Goal: Obtain resource: Obtain resource

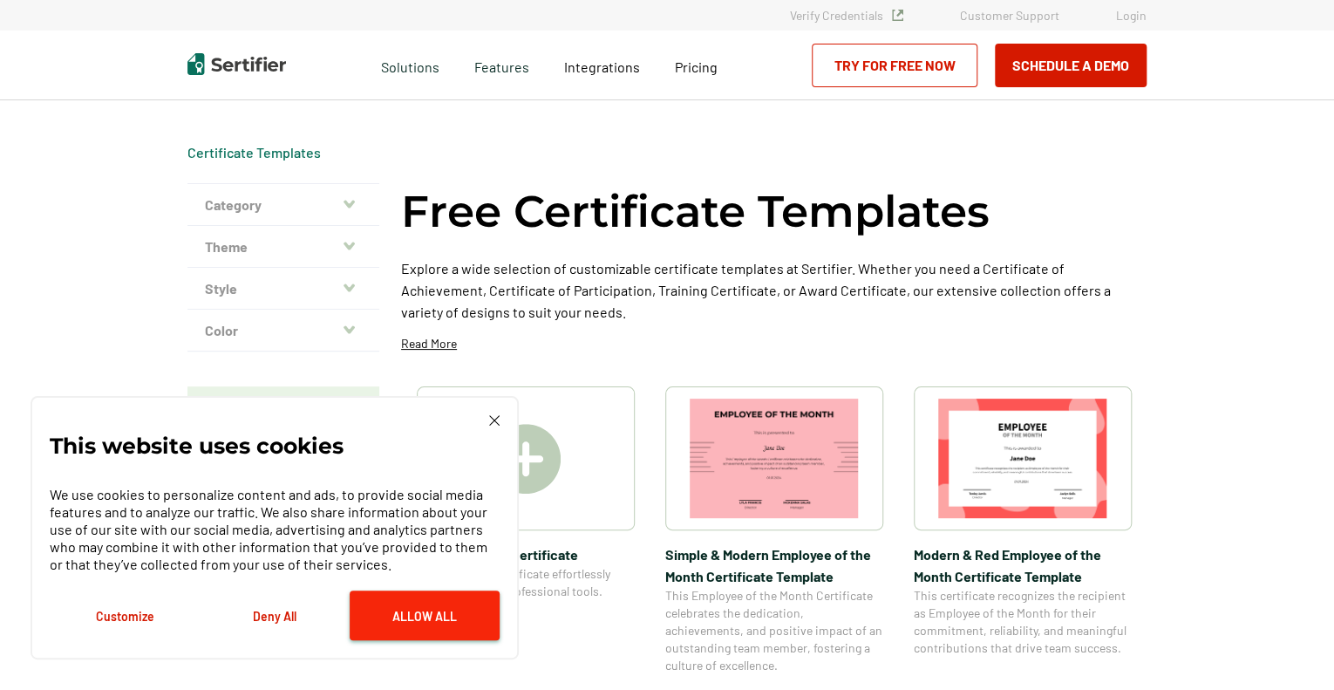
click at [419, 618] on button "Allow All" at bounding box center [425, 615] width 150 height 50
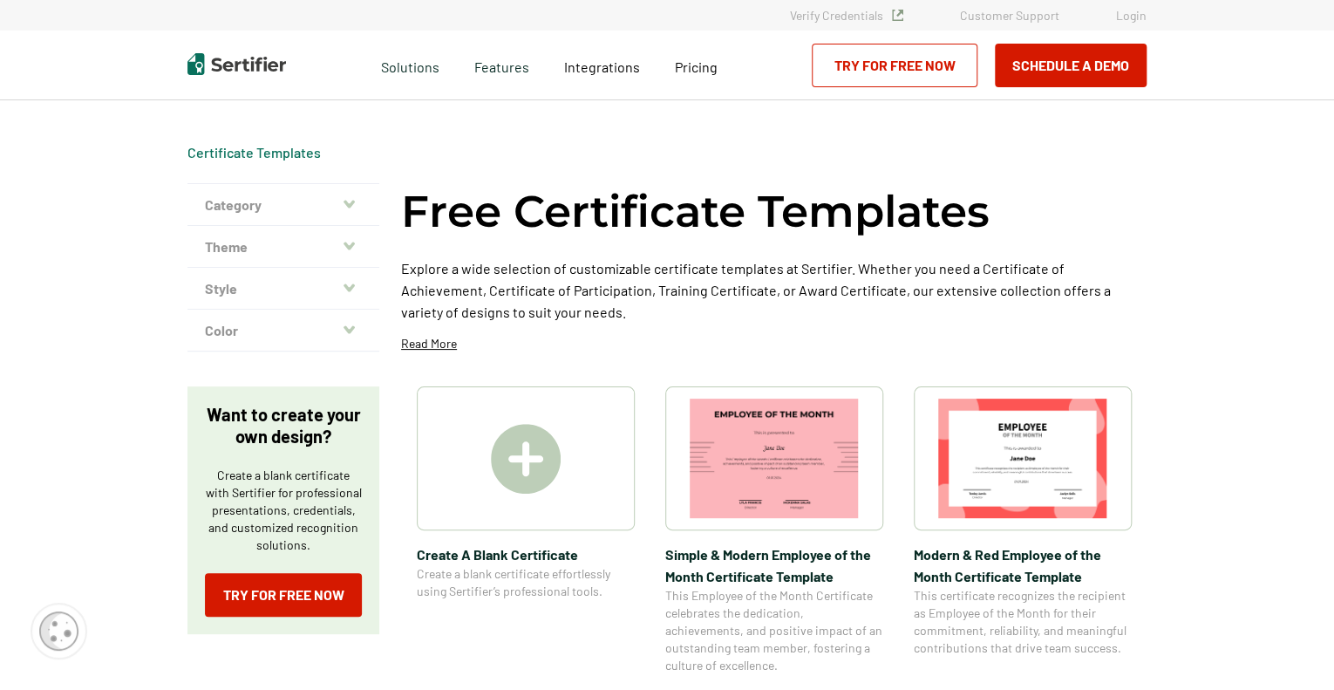
click at [348, 234] on button "Theme" at bounding box center [284, 247] width 192 height 42
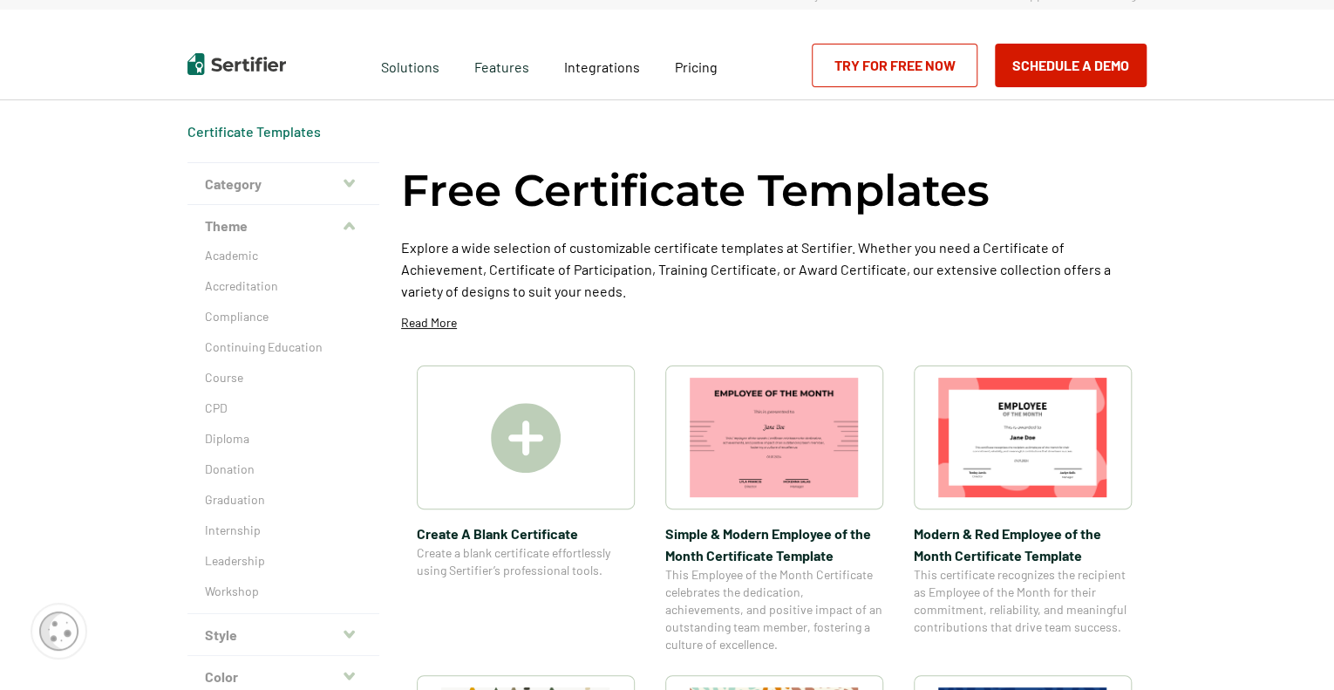
scroll to position [12, 0]
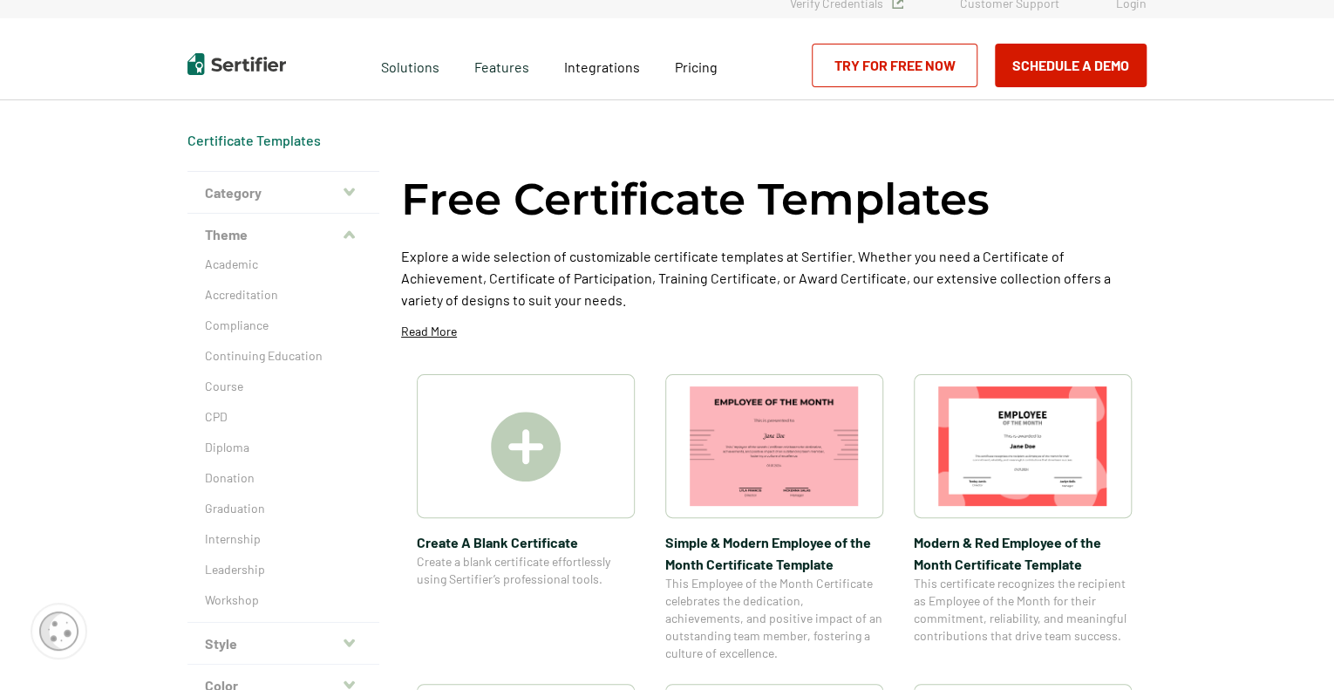
click at [358, 184] on button "Category" at bounding box center [284, 193] width 192 height 42
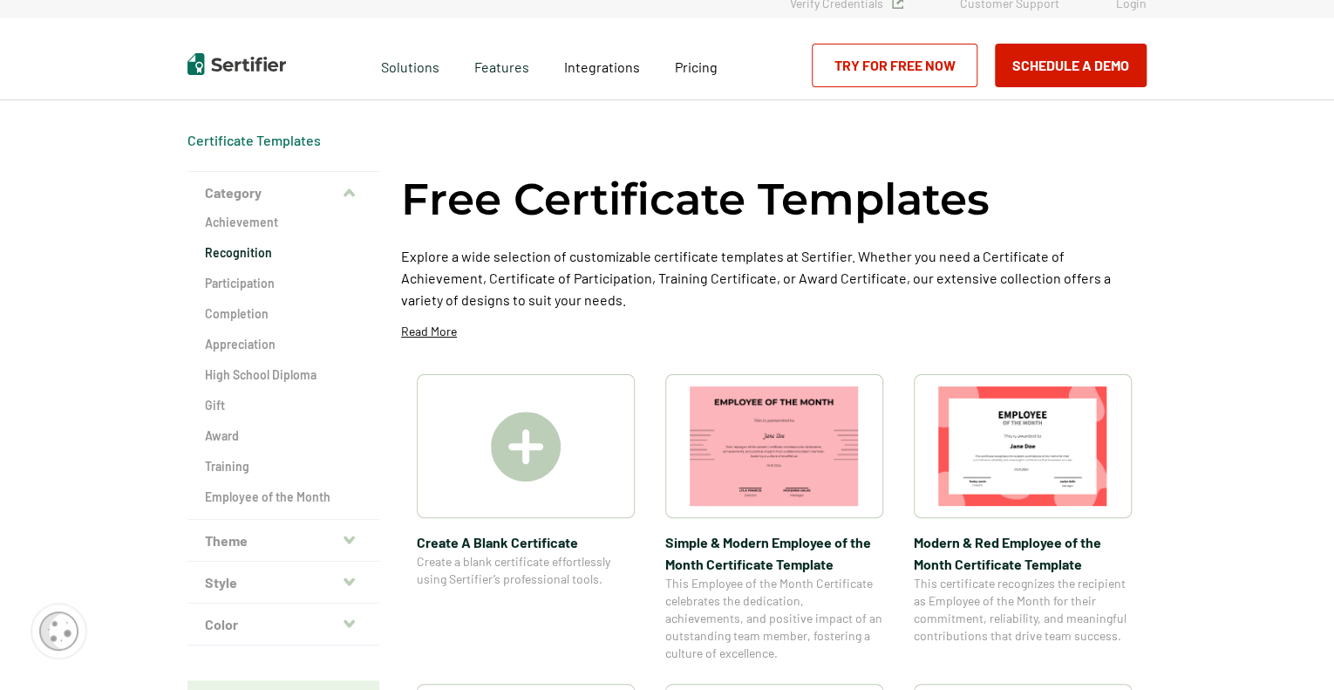
click at [231, 250] on h2 "Recognition" at bounding box center [283, 252] width 157 height 17
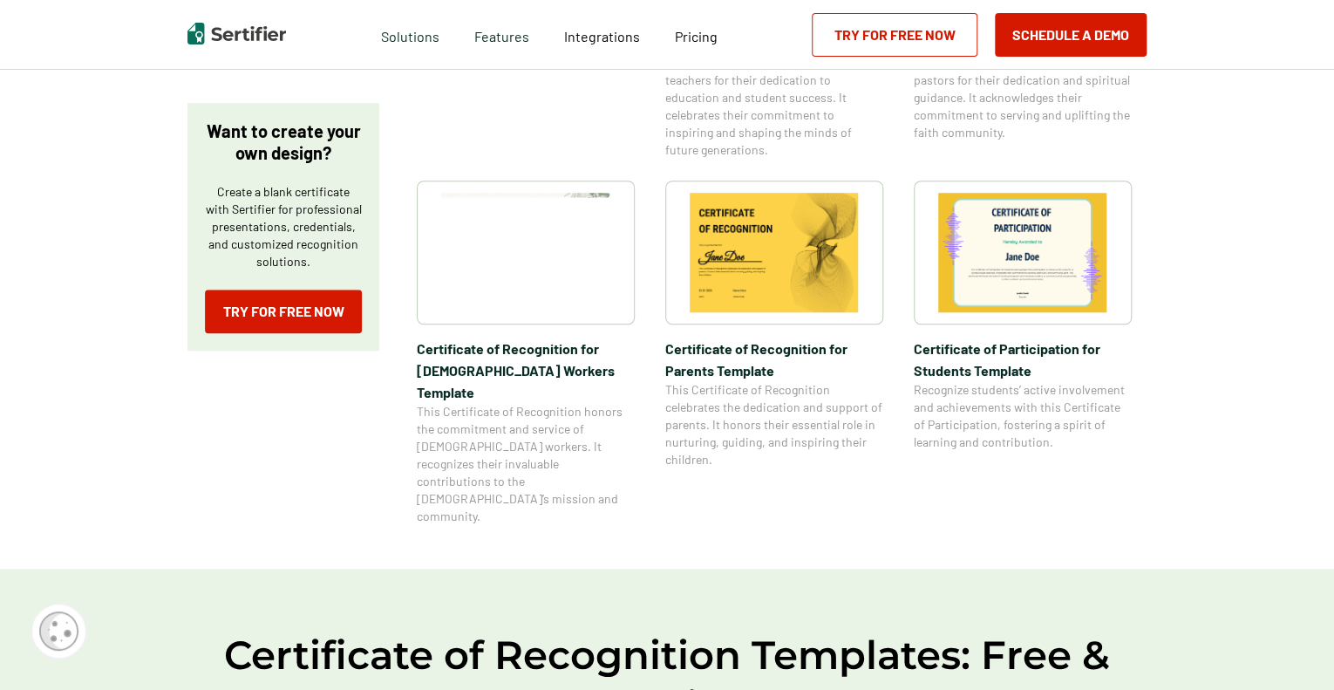
scroll to position [591, 0]
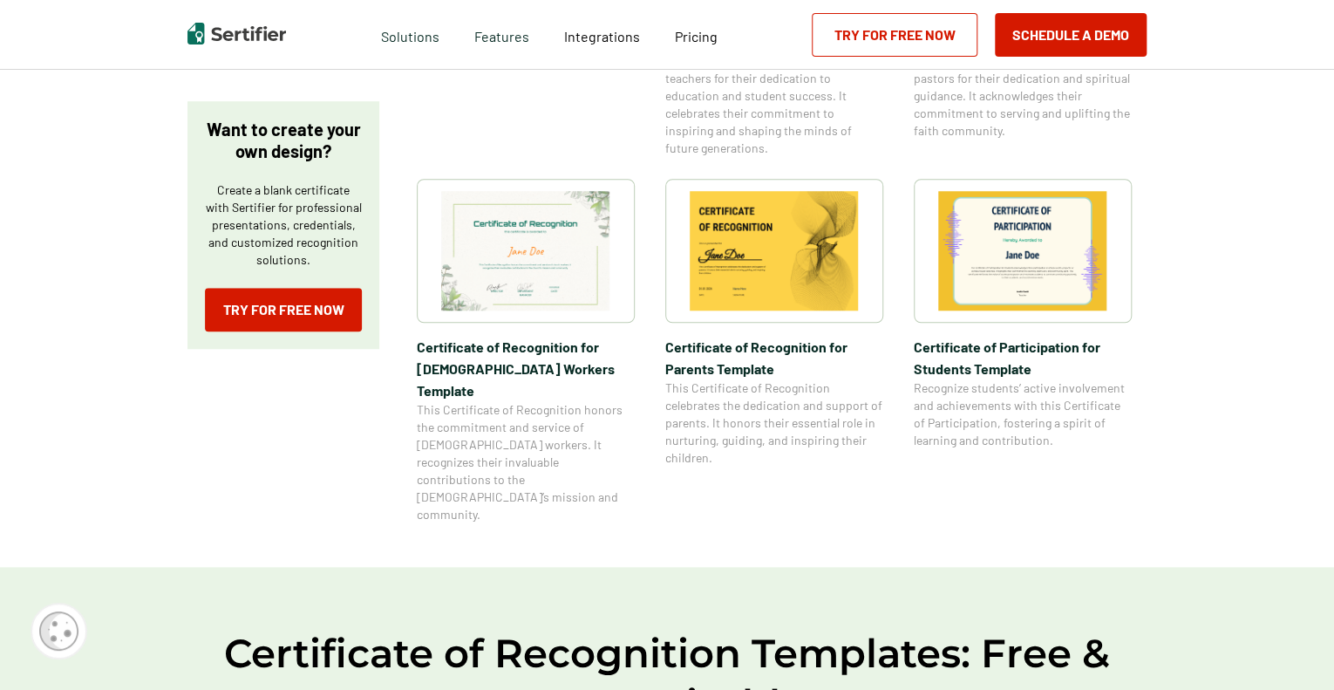
click at [508, 277] on img at bounding box center [525, 250] width 169 height 119
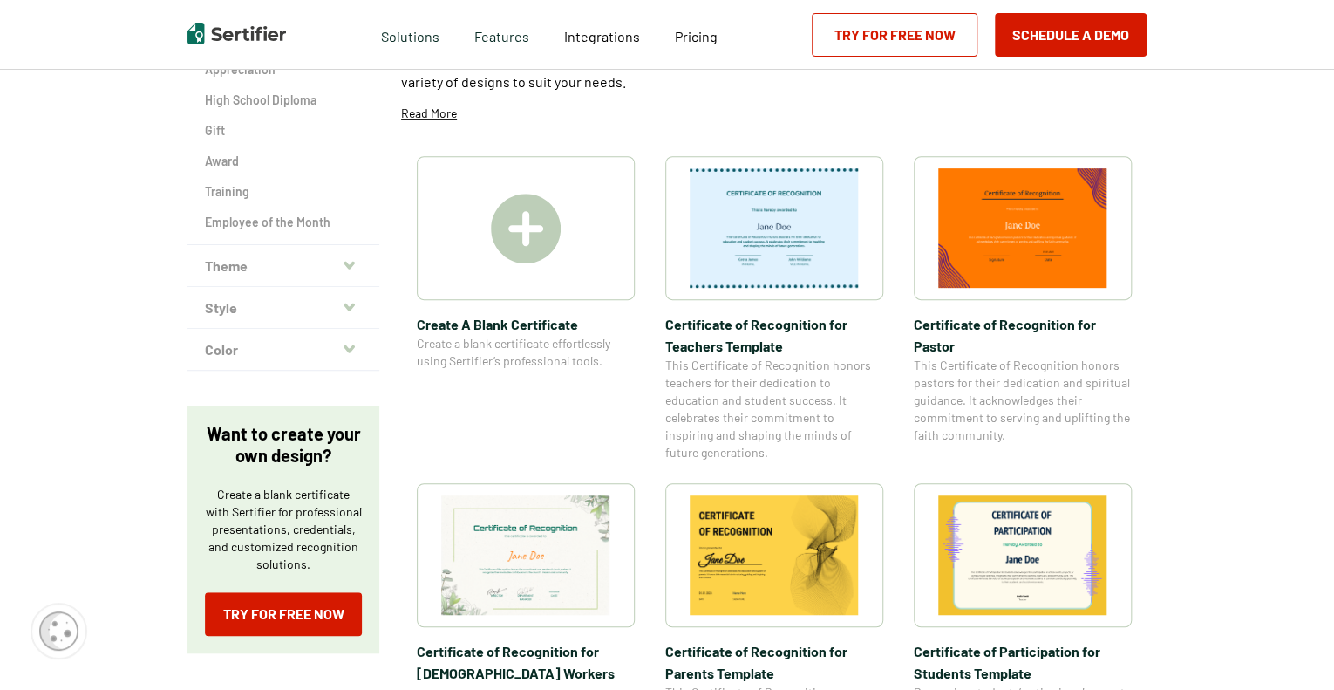
scroll to position [74, 0]
